Goal: Contribute content

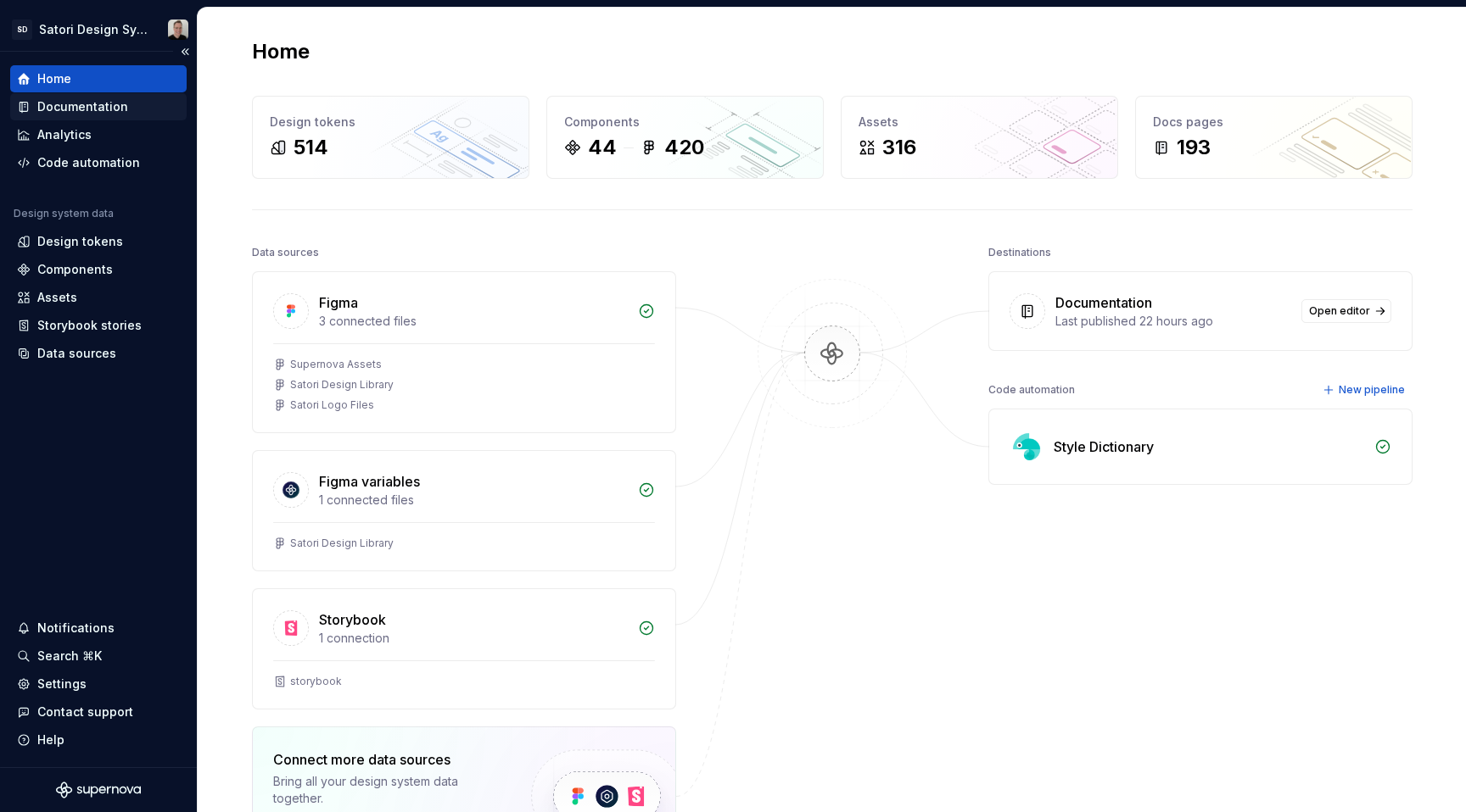
click at [89, 100] on div "Documentation" at bounding box center [83, 106] width 91 height 17
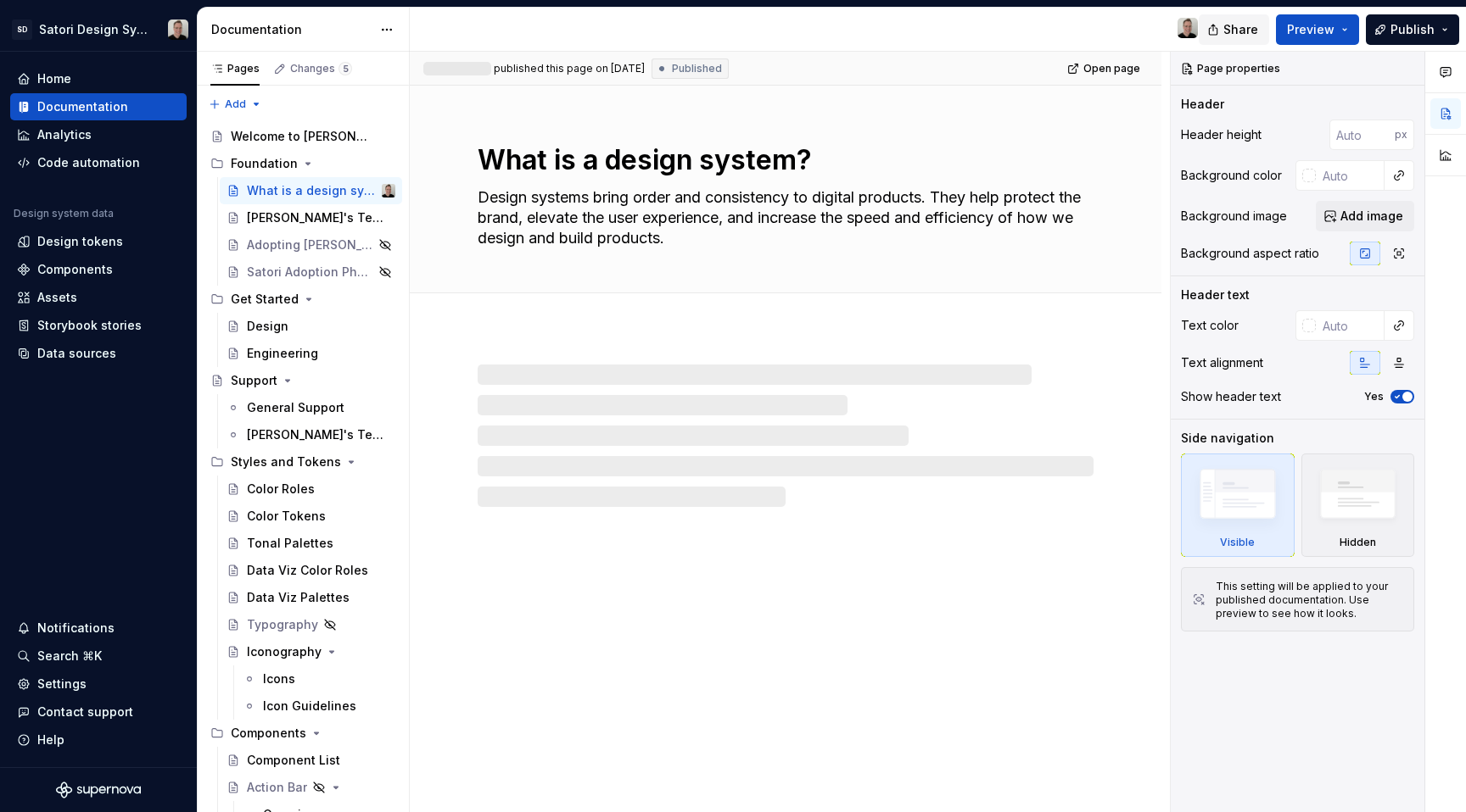
click at [1241, 29] on span "Share" at bounding box center [1240, 29] width 35 height 17
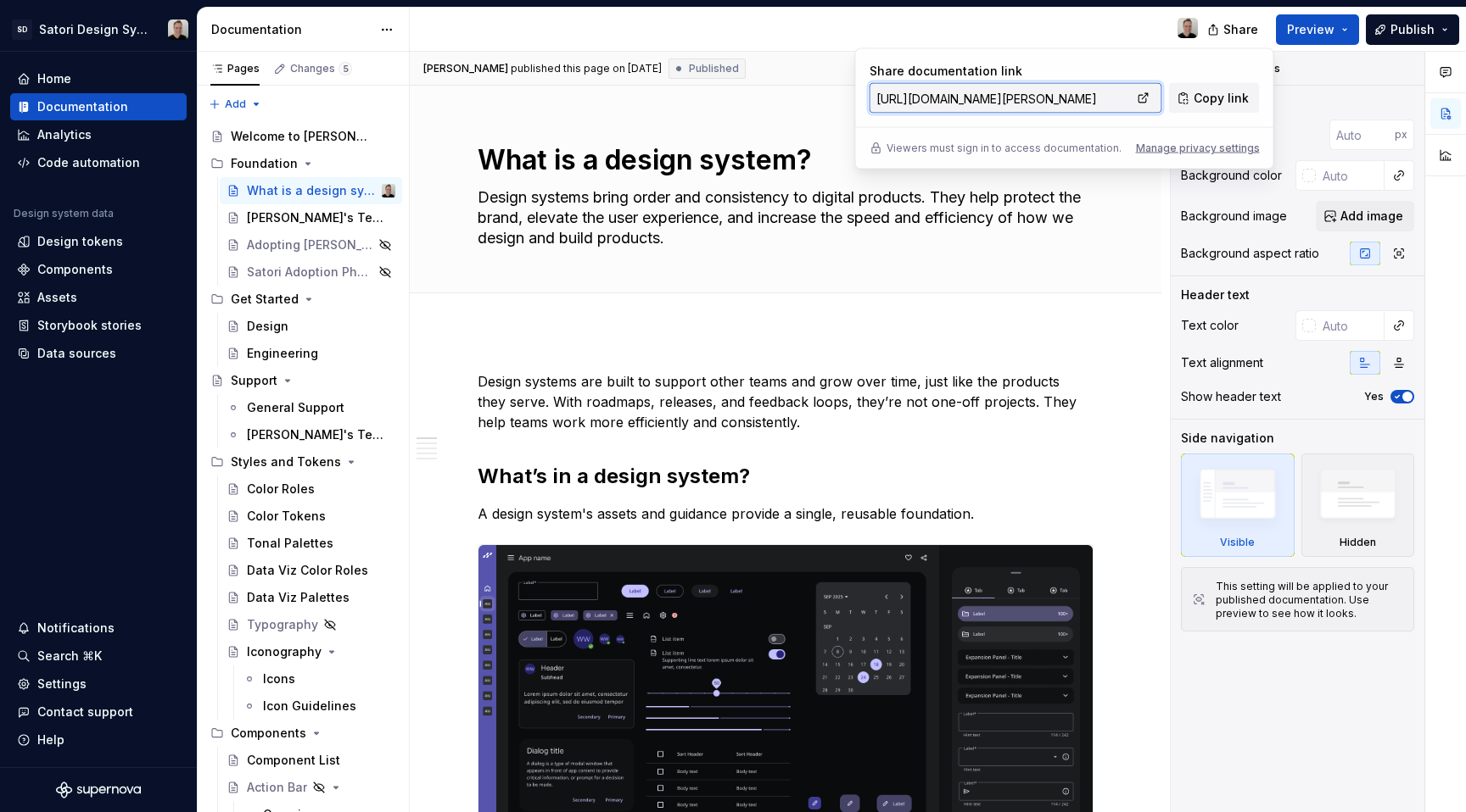
type textarea "*"
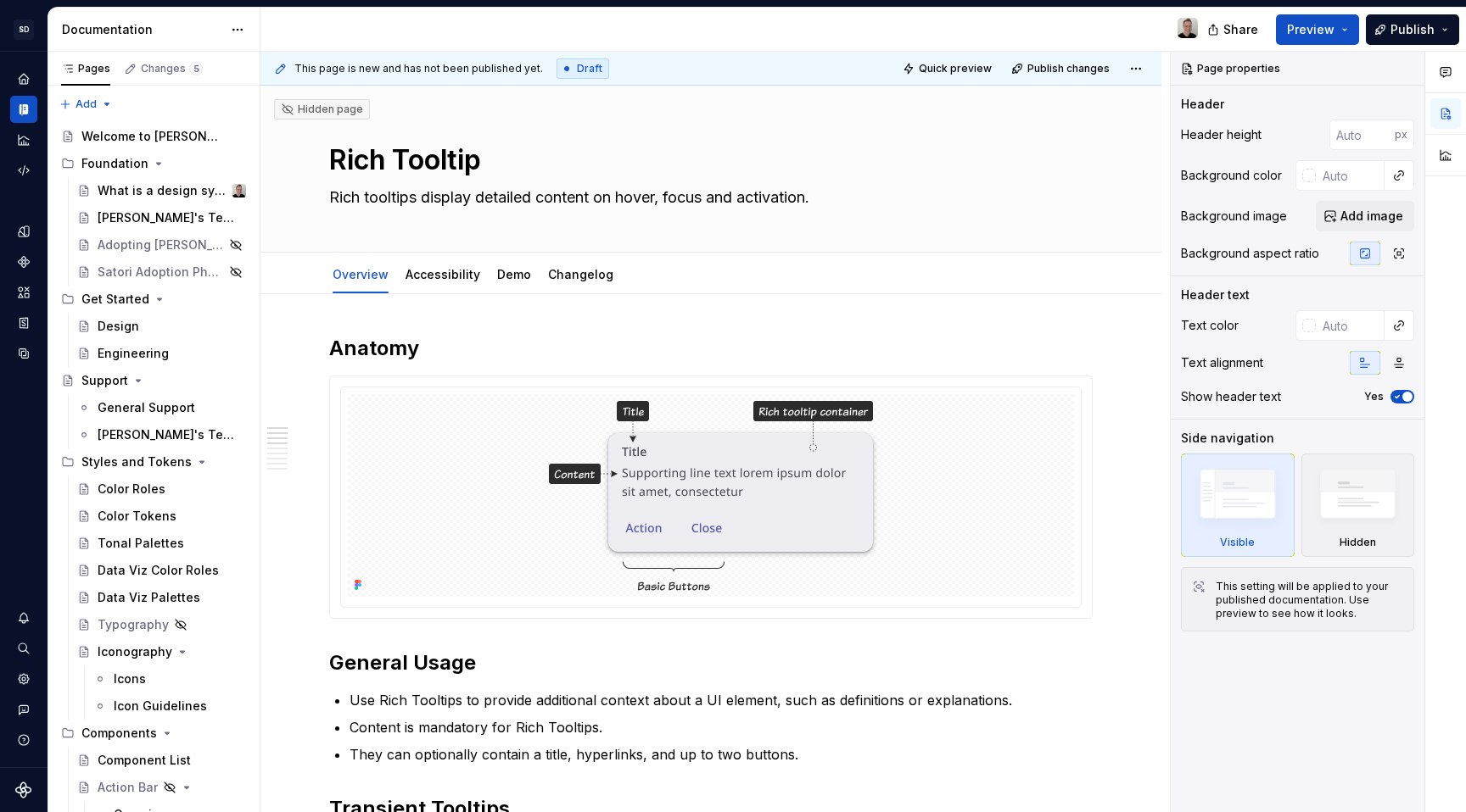
scroll to position [240, 0]
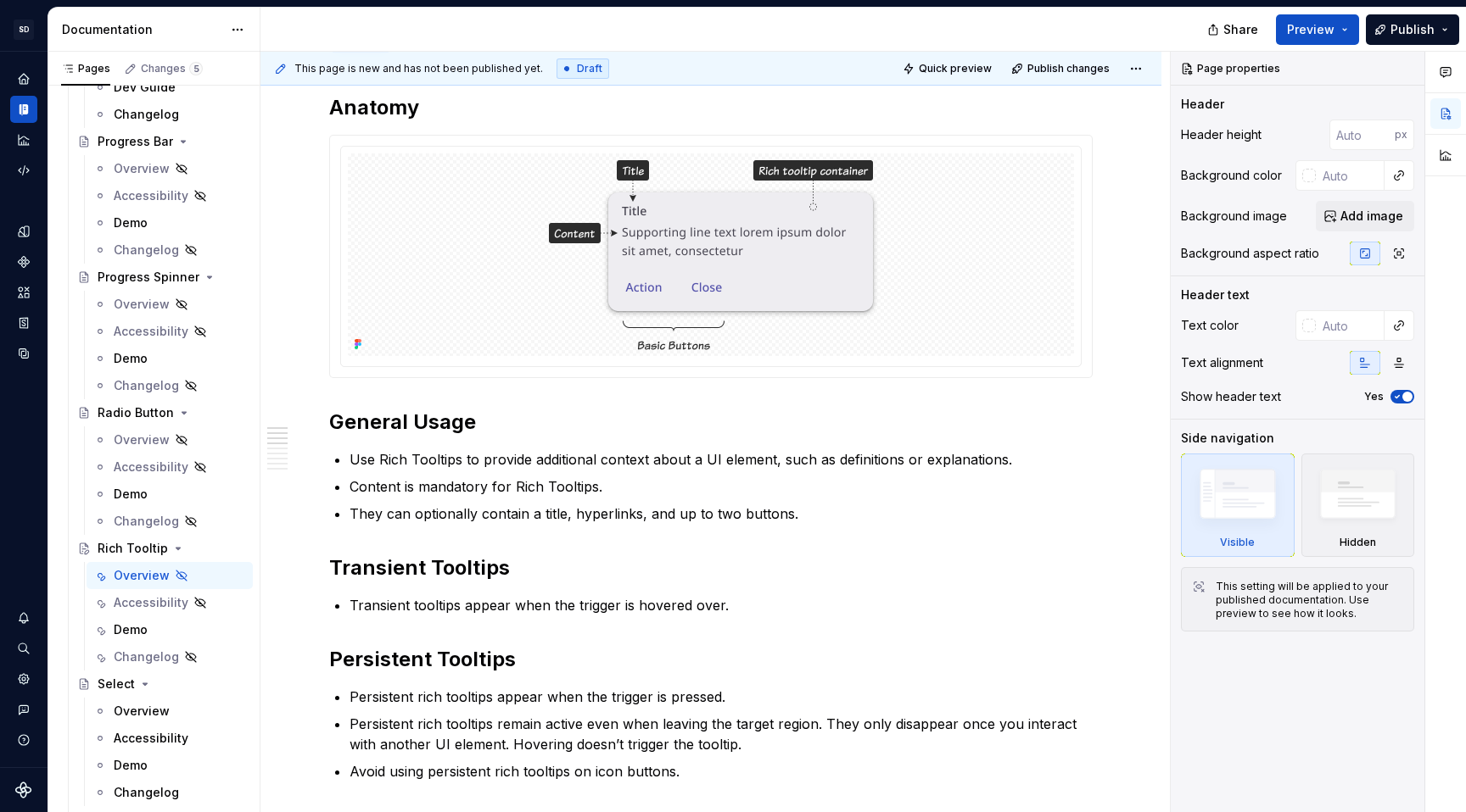
type textarea "*"
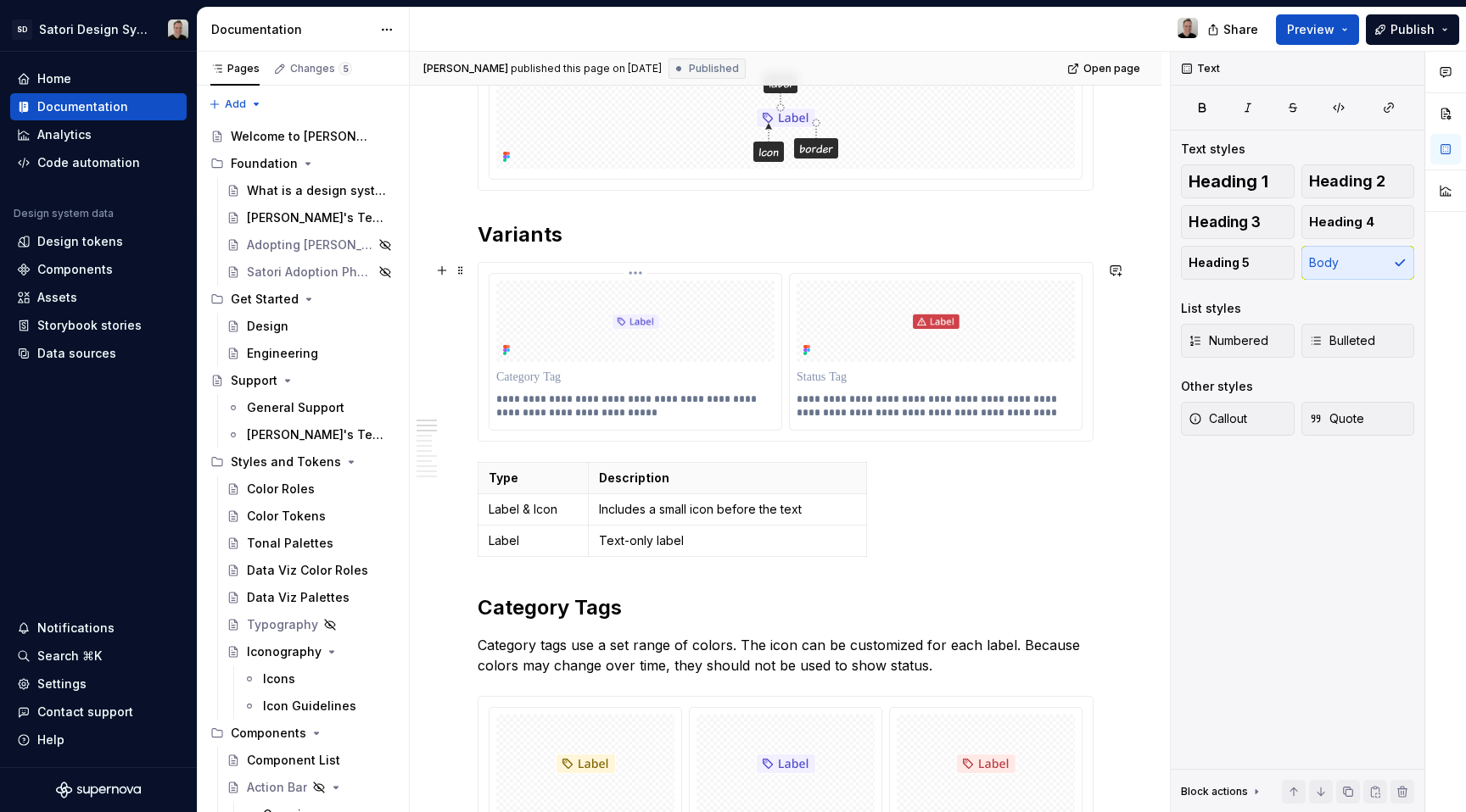
scroll to position [280, 0]
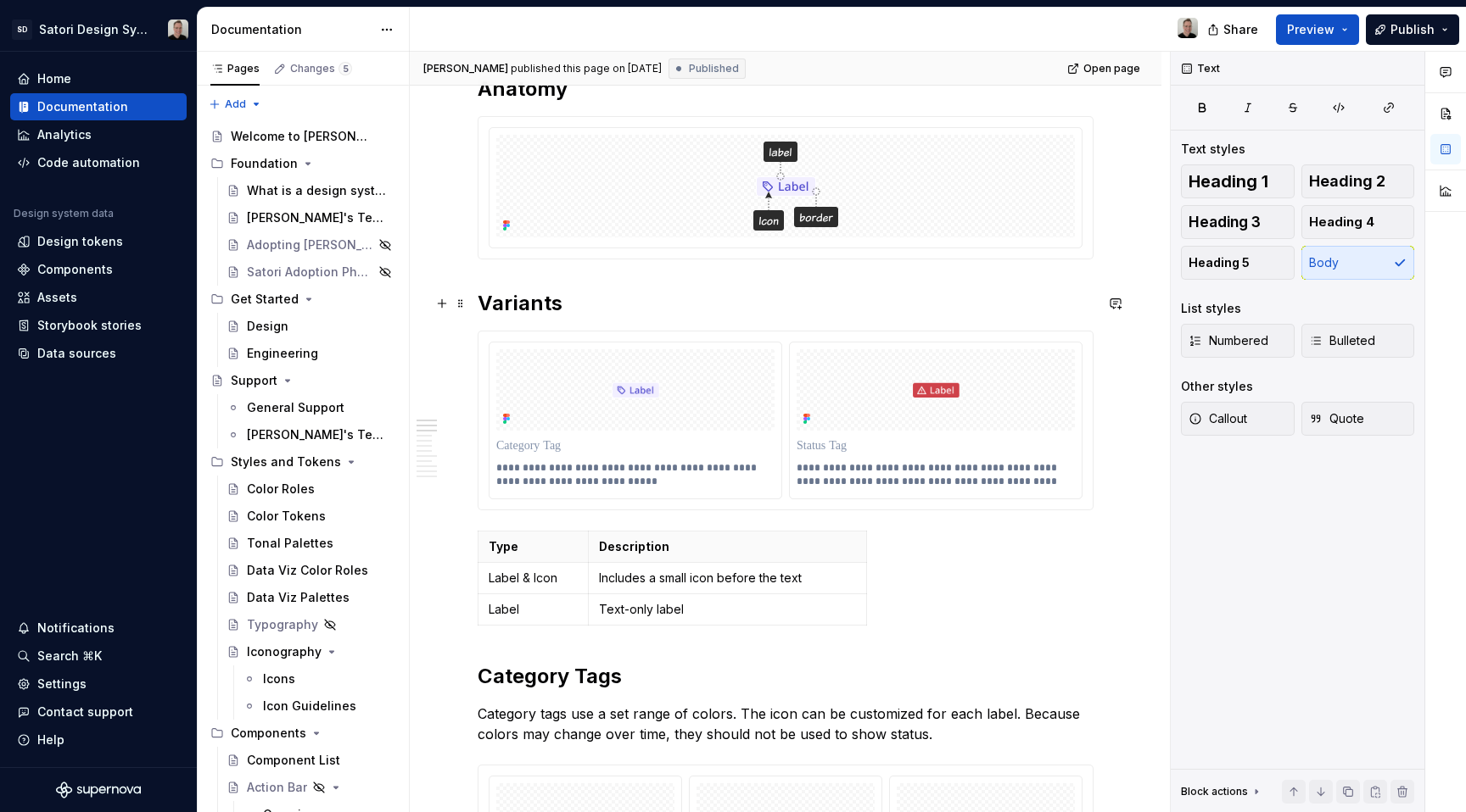
type textarea "*"
